Goal: Task Accomplishment & Management: Use online tool/utility

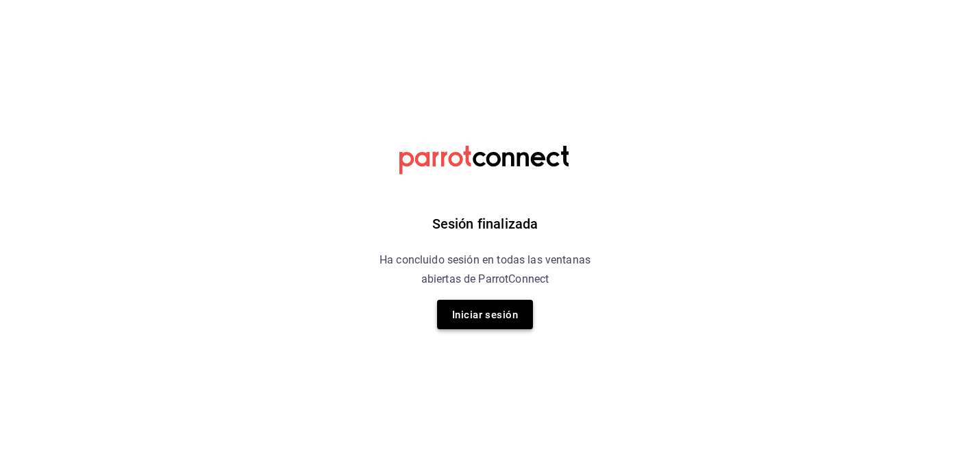
click at [499, 324] on button "Iniciar sesión" at bounding box center [485, 314] width 96 height 29
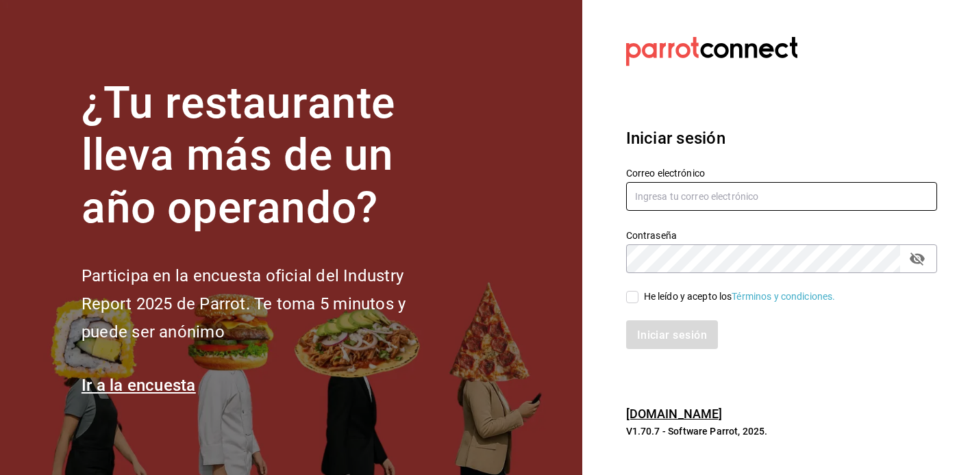
click at [711, 209] on input "text" at bounding box center [781, 196] width 311 height 29
type input "[EMAIL_ADDRESS][DOMAIN_NAME]"
click at [634, 297] on input "He leído y acepto los Términos y condiciones." at bounding box center [632, 297] width 12 height 12
checkbox input "true"
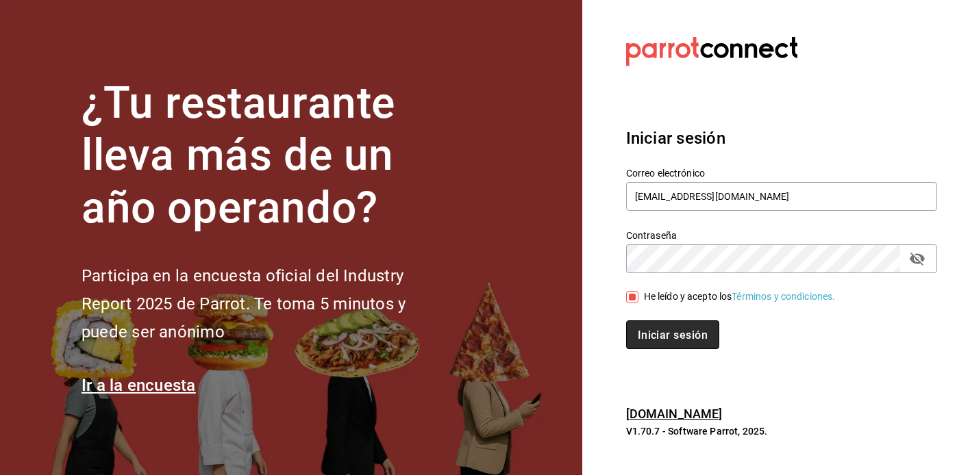
click at [660, 340] on font "Iniciar sesión" at bounding box center [673, 335] width 70 height 13
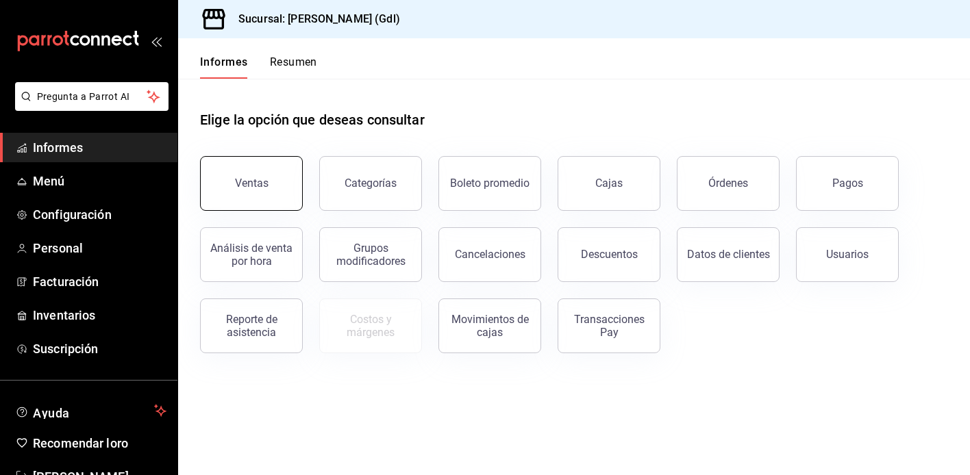
click at [258, 180] on font "Ventas" at bounding box center [252, 183] width 34 height 13
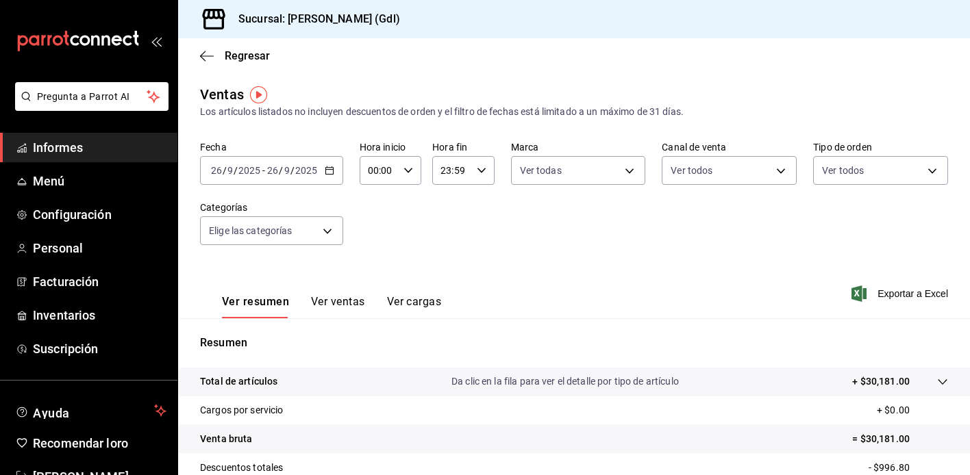
click at [252, 171] on input "2025" at bounding box center [249, 170] width 23 height 11
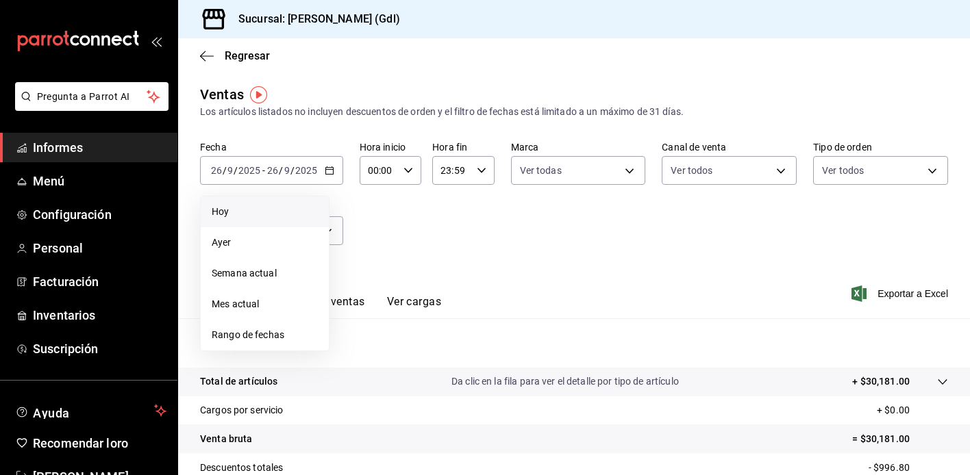
click at [240, 206] on span "Hoy" at bounding box center [265, 212] width 106 height 14
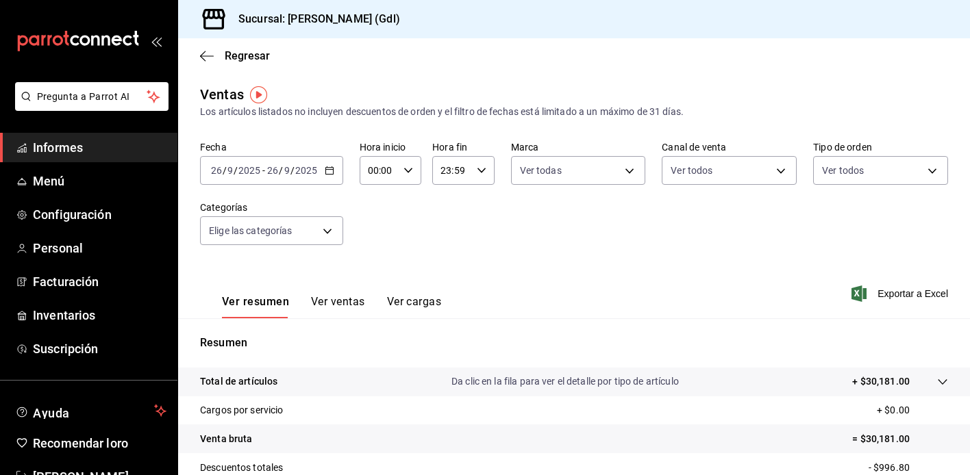
click at [57, 156] on span "Informes" at bounding box center [100, 147] width 134 height 18
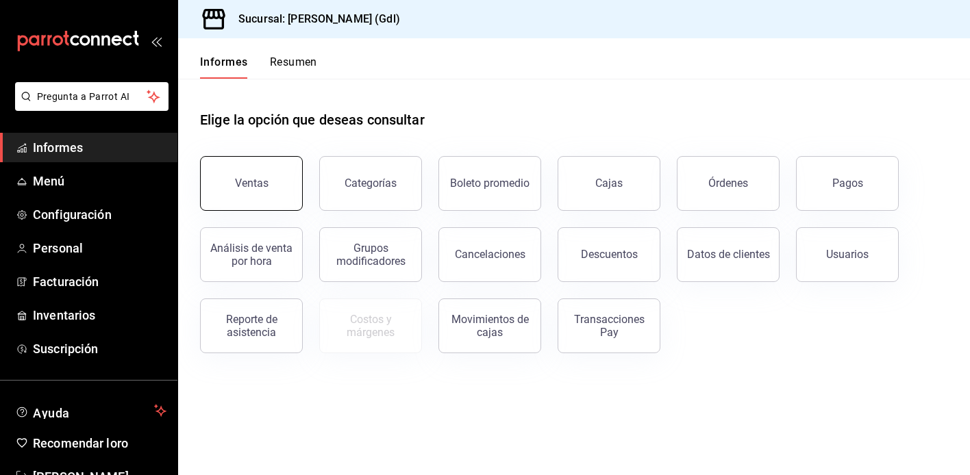
click at [281, 198] on button "Ventas" at bounding box center [251, 183] width 103 height 55
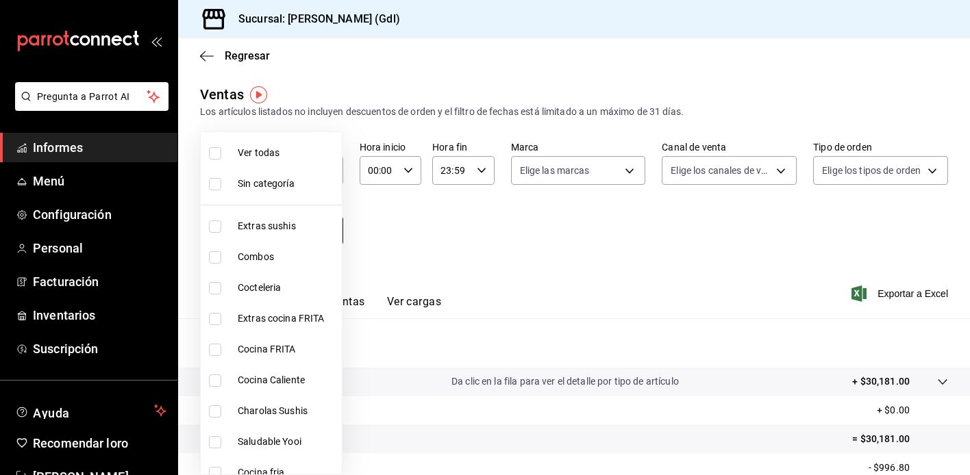
click at [271, 230] on body "Pregunta a Parrot AI Informes Menú Configuración Personal Facturación Inventari…" at bounding box center [485, 237] width 970 height 475
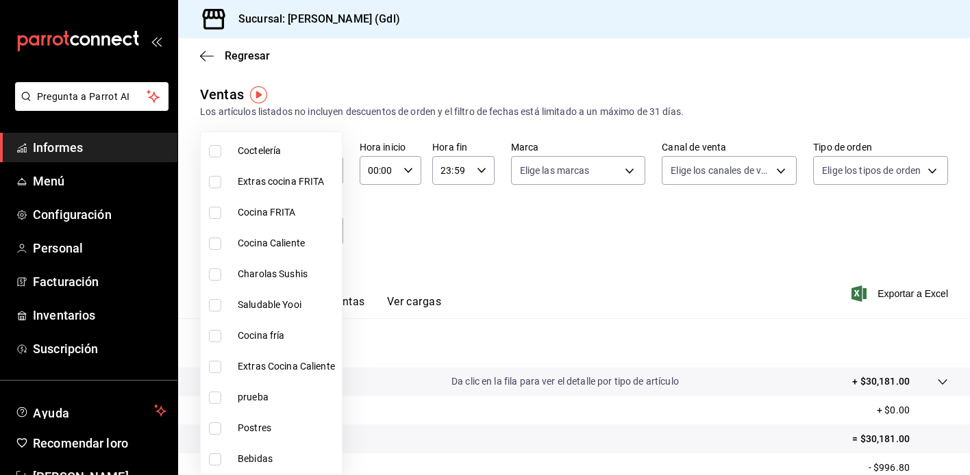
click at [265, 319] on li "Saludable Yooi" at bounding box center [271, 305] width 141 height 31
type input "eb4eea0a-9879-4d5f-8775-adfb7cc7c812"
checkbox input "true"
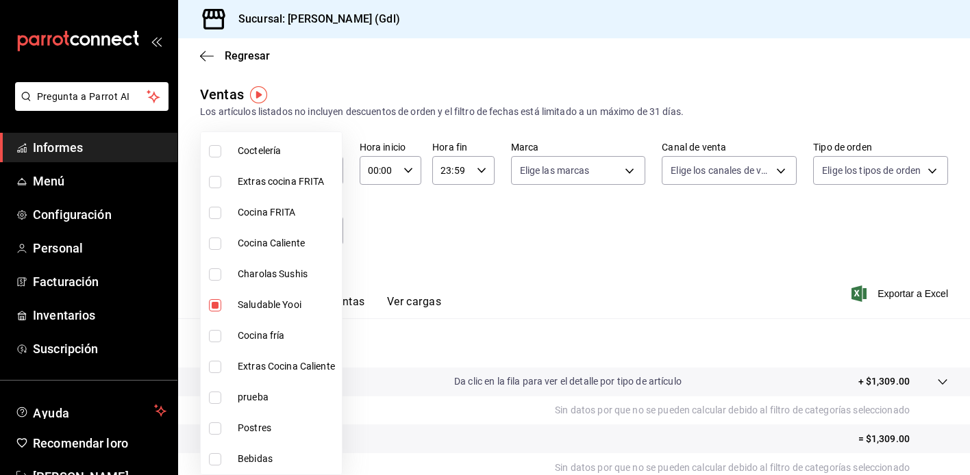
click at [561, 260] on div at bounding box center [485, 237] width 970 height 475
